Goal: Download file/media

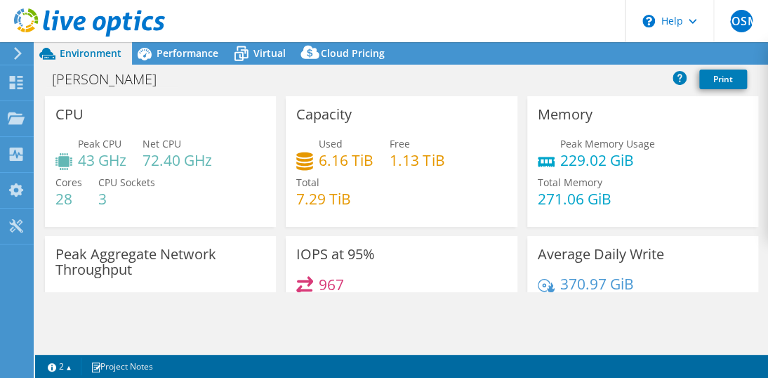
select select "USWest"
select select "USD"
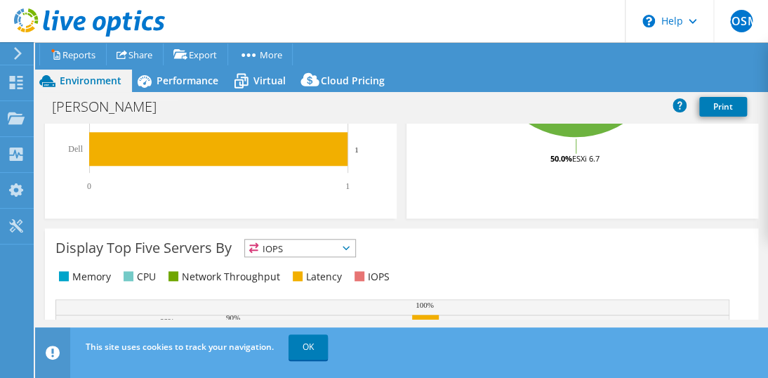
scroll to position [300, 0]
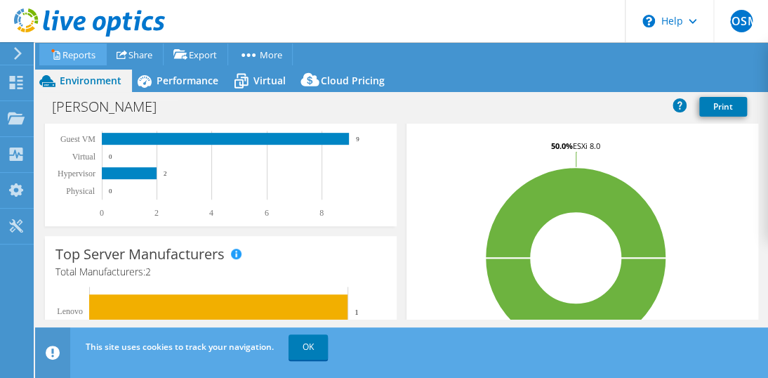
click at [76, 55] on link "Reports" at bounding box center [72, 55] width 67 height 22
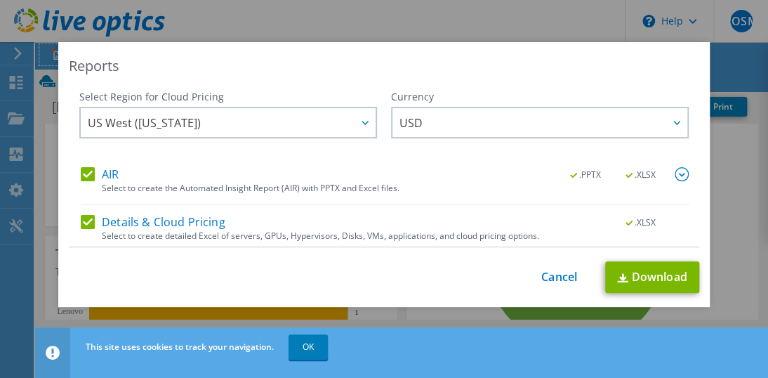
scroll to position [100, 0]
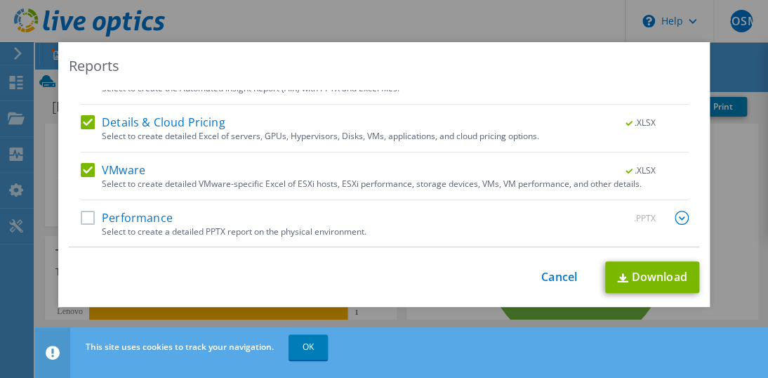
click at [85, 213] on label "Performance" at bounding box center [127, 218] width 92 height 14
click at [0, 0] on input "Performance" at bounding box center [0, 0] width 0 height 0
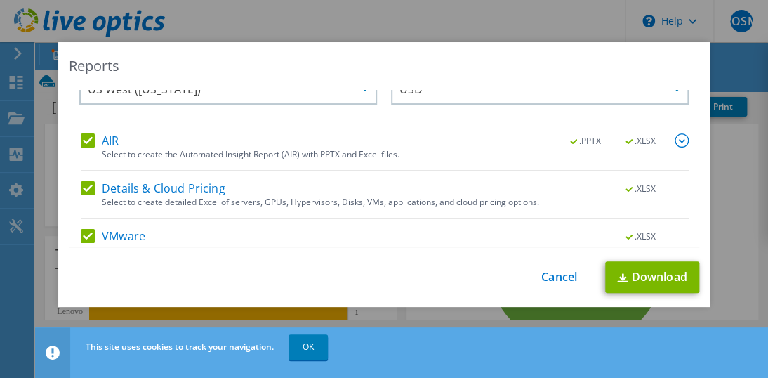
scroll to position [0, 0]
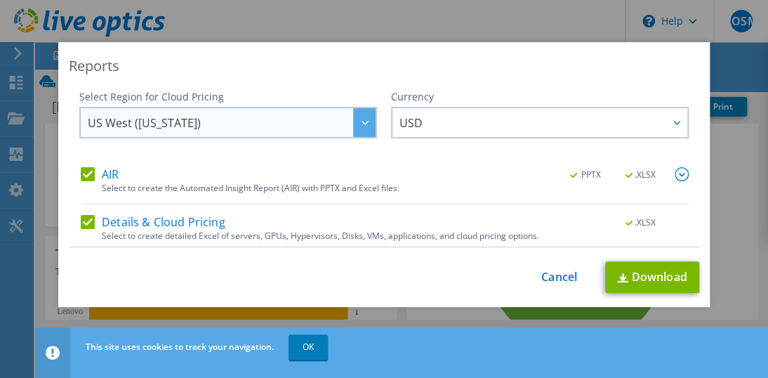
click at [362, 121] on icon at bounding box center [365, 123] width 7 height 4
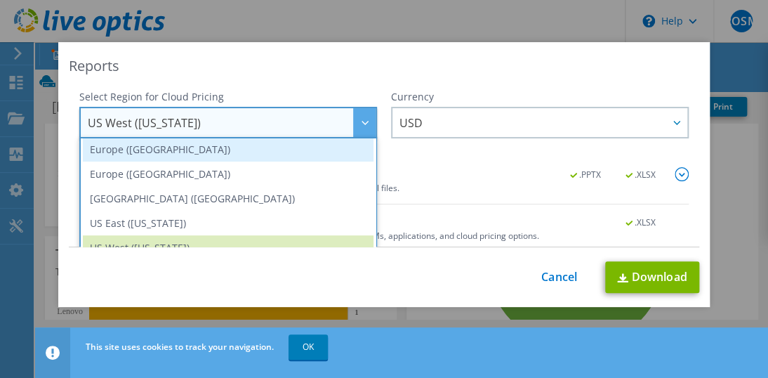
scroll to position [190, 0]
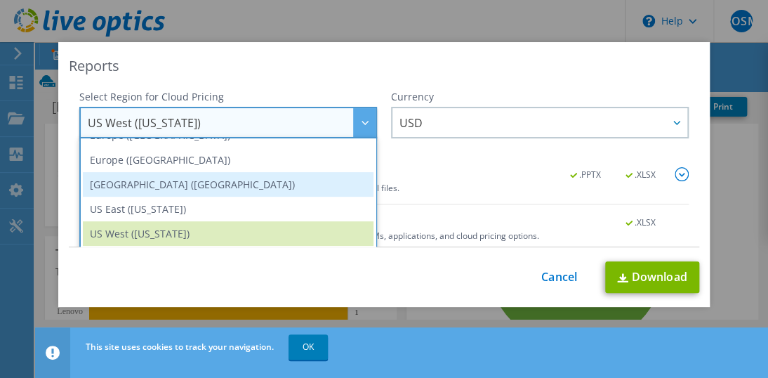
click at [161, 180] on li "[GEOGRAPHIC_DATA] ([GEOGRAPHIC_DATA])" at bounding box center [228, 184] width 291 height 25
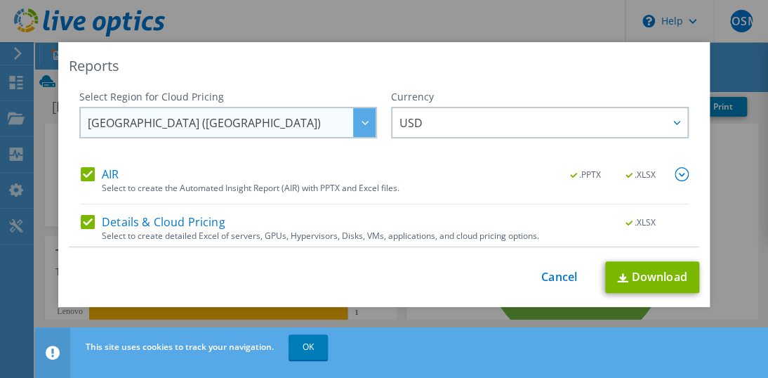
scroll to position [189, 0]
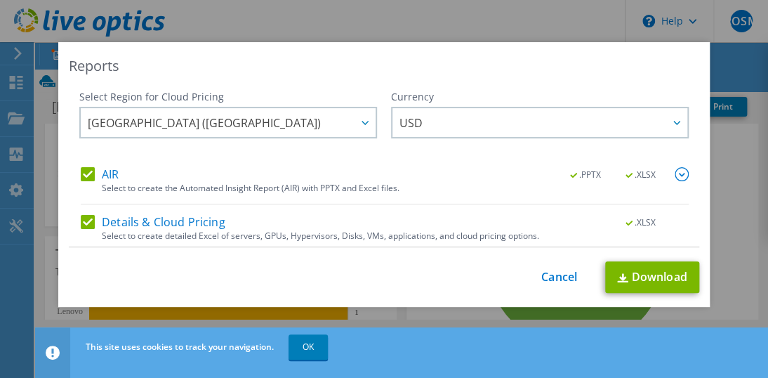
click at [675, 171] on img at bounding box center [682, 174] width 14 height 14
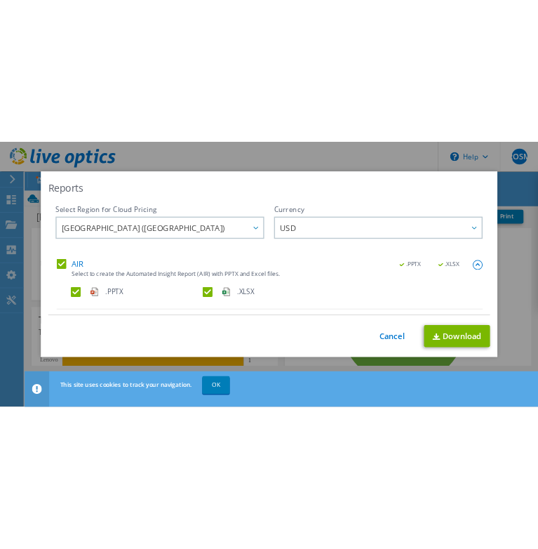
scroll to position [70, 0]
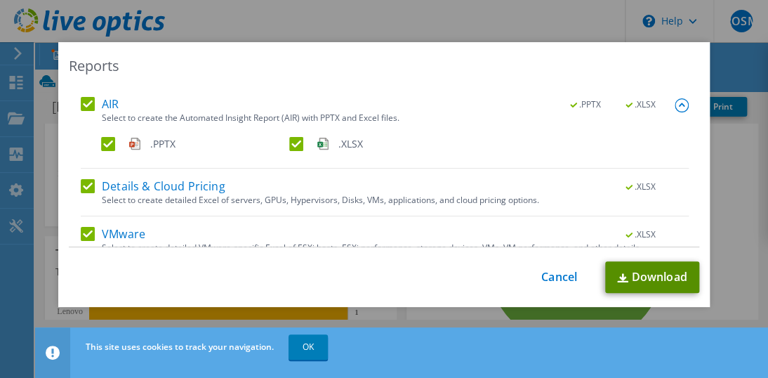
click at [646, 274] on link "Download" at bounding box center [652, 277] width 94 height 32
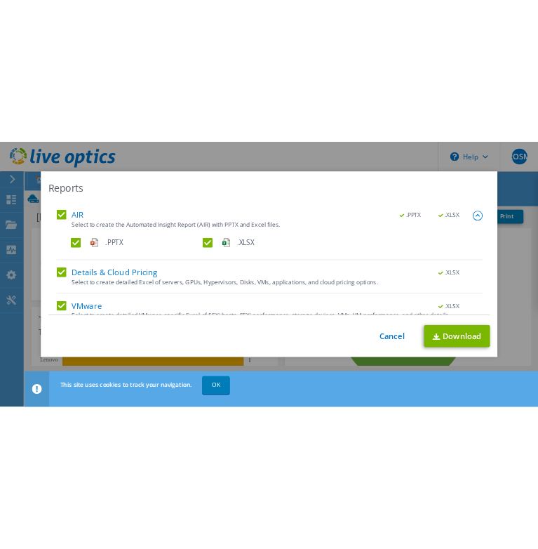
scroll to position [0, 0]
